Goal: Find contact information: Find contact information

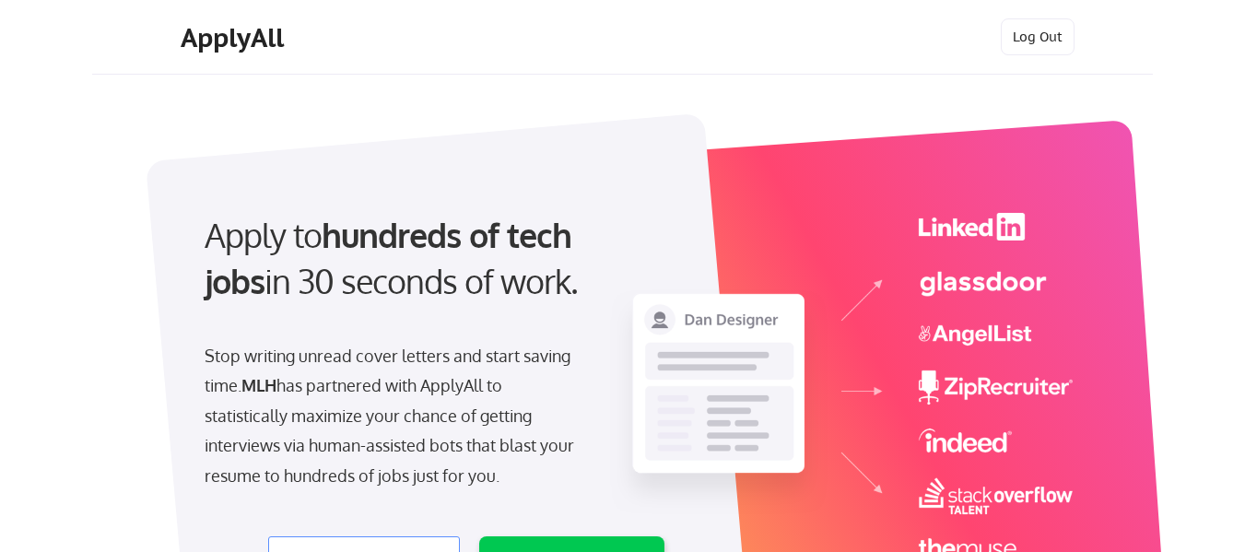
select select ""engineering""
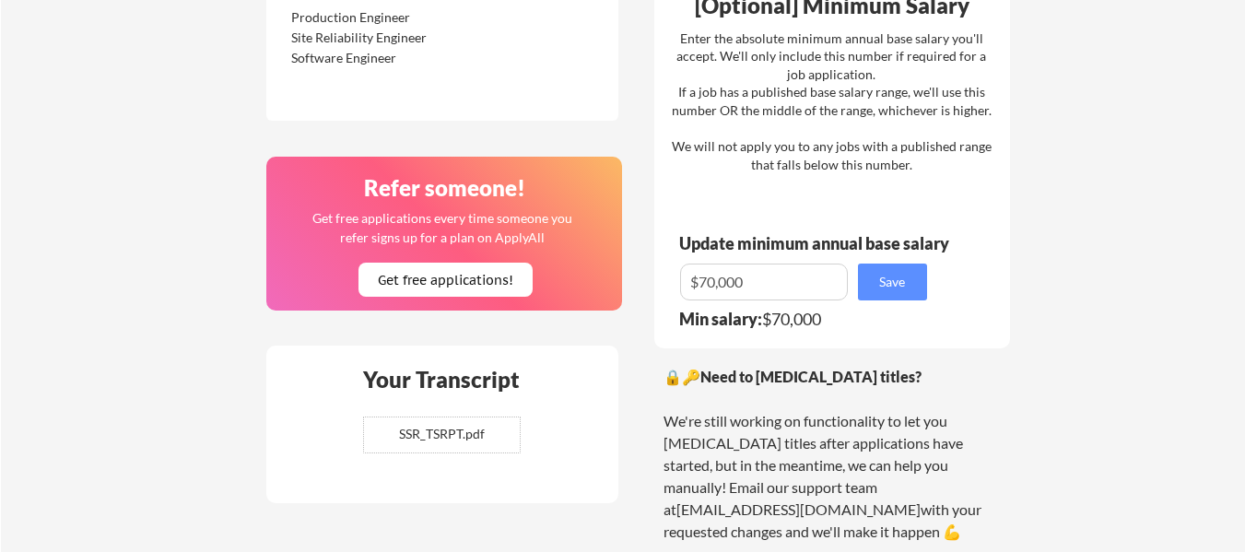
scroll to position [1154, 0]
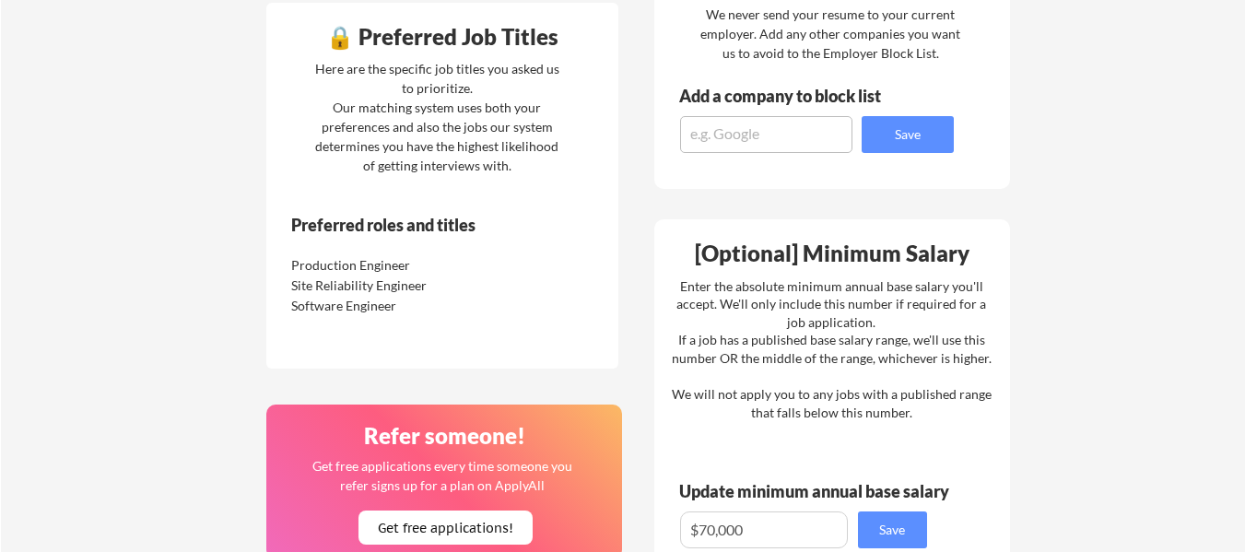
click at [314, 308] on div "Software Engineer" at bounding box center [388, 306] width 194 height 18
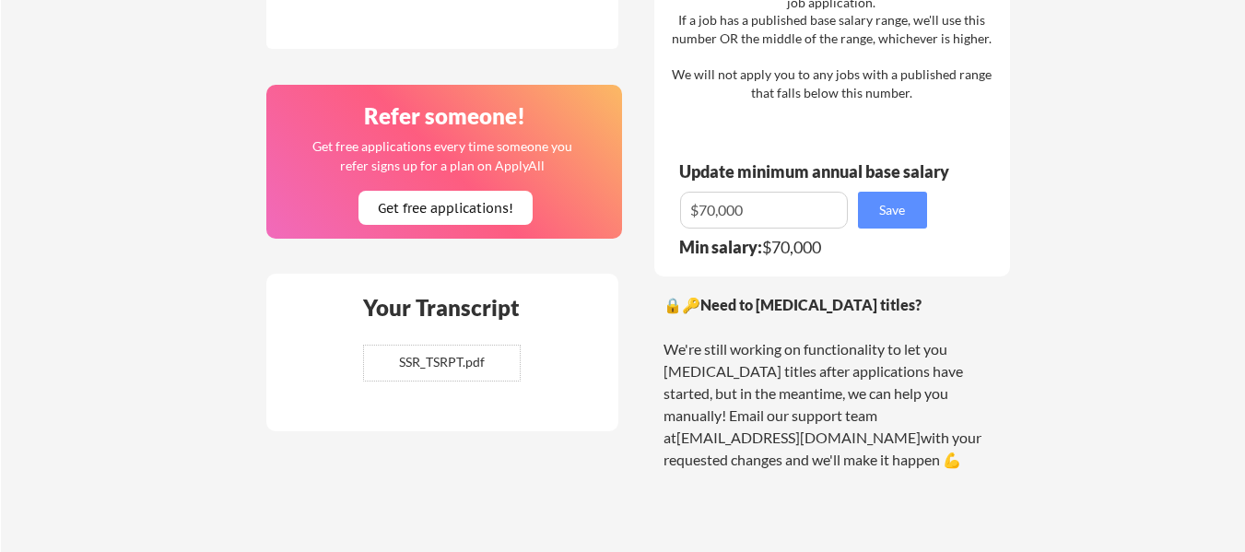
scroll to position [1205, 0]
drag, startPoint x: 894, startPoint y: 418, endPoint x: 767, endPoint y: 410, distance: 127.4
click at [767, 410] on div "🔒🔑 Need to [MEDICAL_DATA] titles? We're still working on functionality to let y…" at bounding box center [832, 381] width 337 height 177
copy link "[EMAIL_ADDRESS][DOMAIN_NAME]"
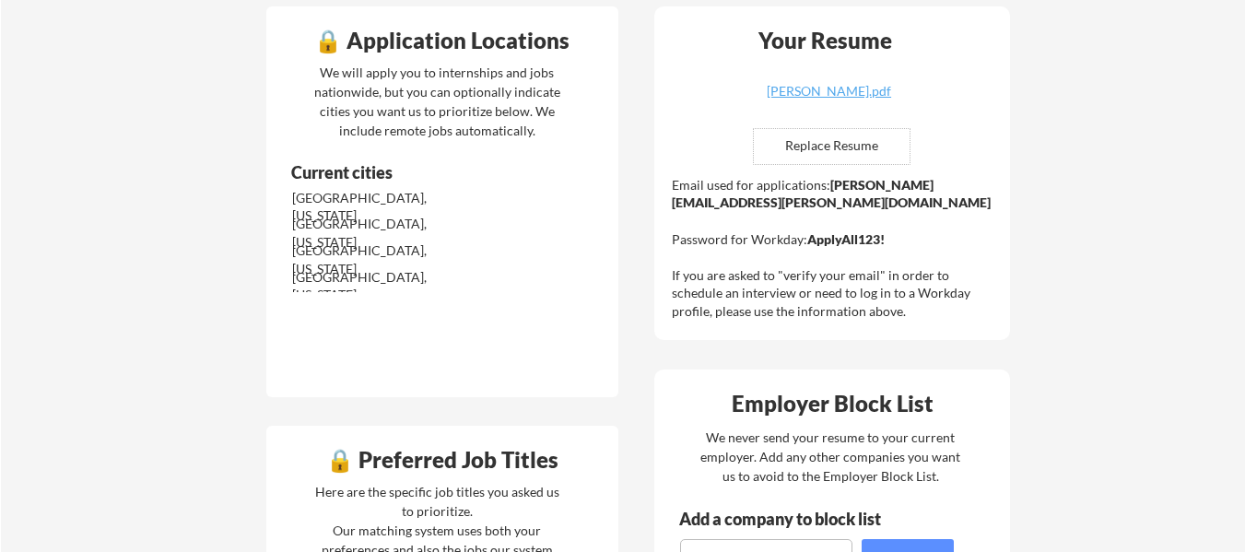
scroll to position [0, 0]
